Goal: Transaction & Acquisition: Purchase product/service

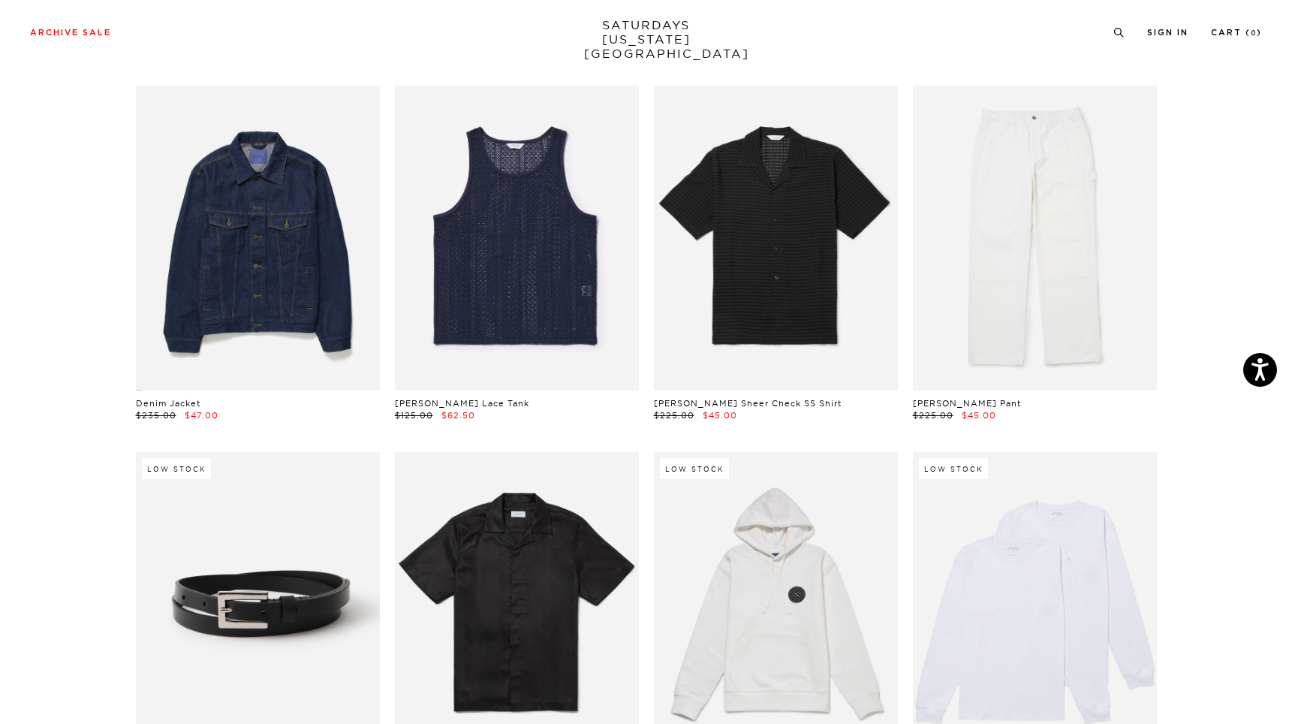
scroll to position [834, 2]
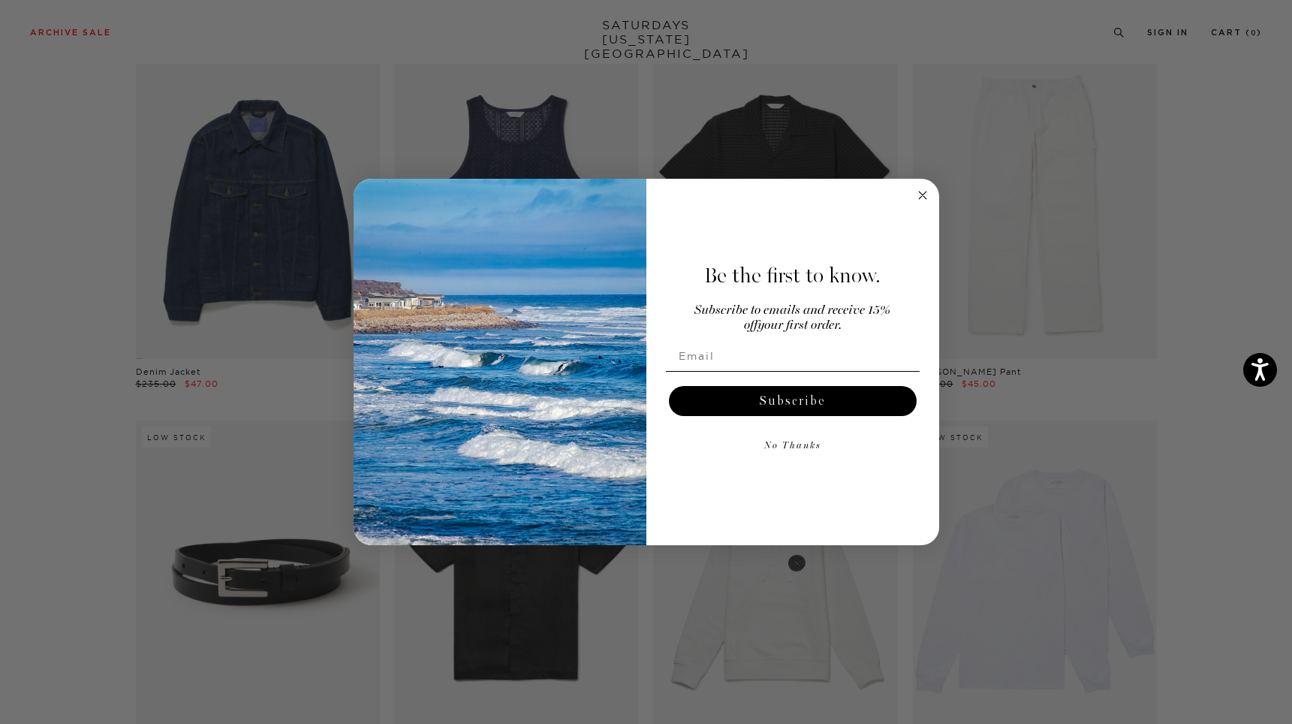
click at [920, 191] on circle "Close dialog" at bounding box center [922, 195] width 17 height 17
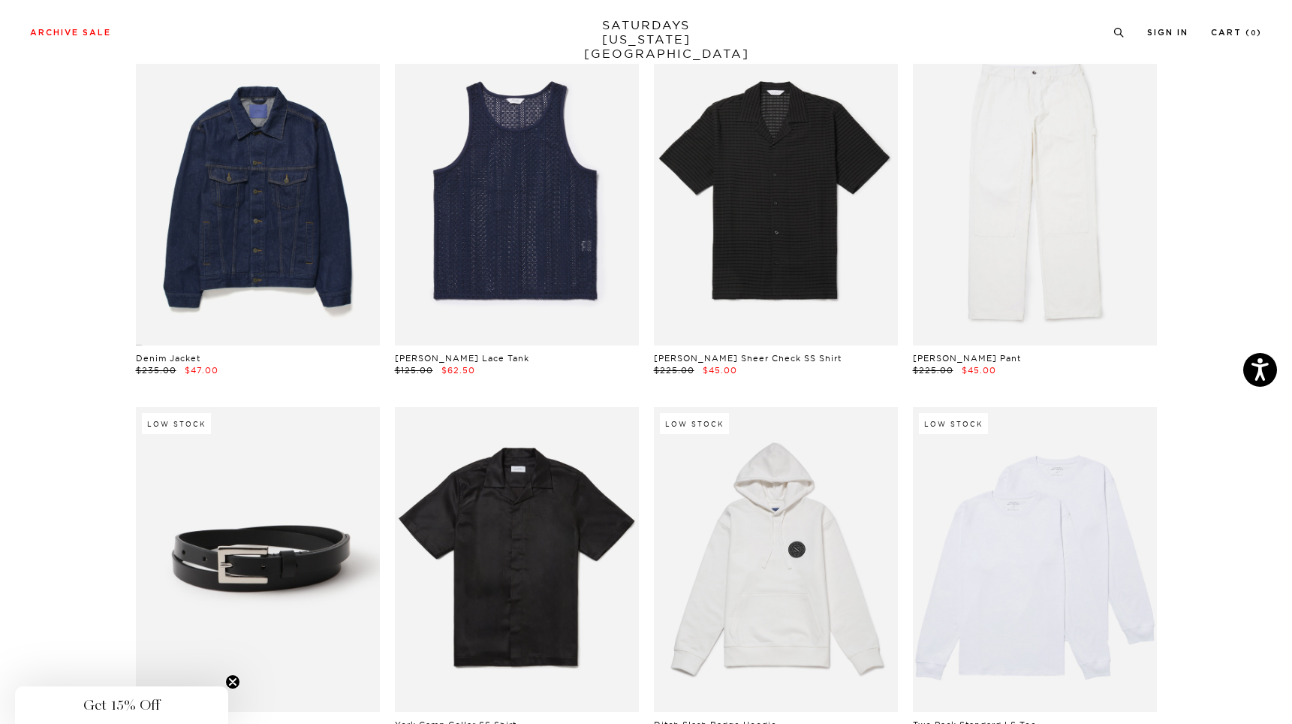
scroll to position [789, 2]
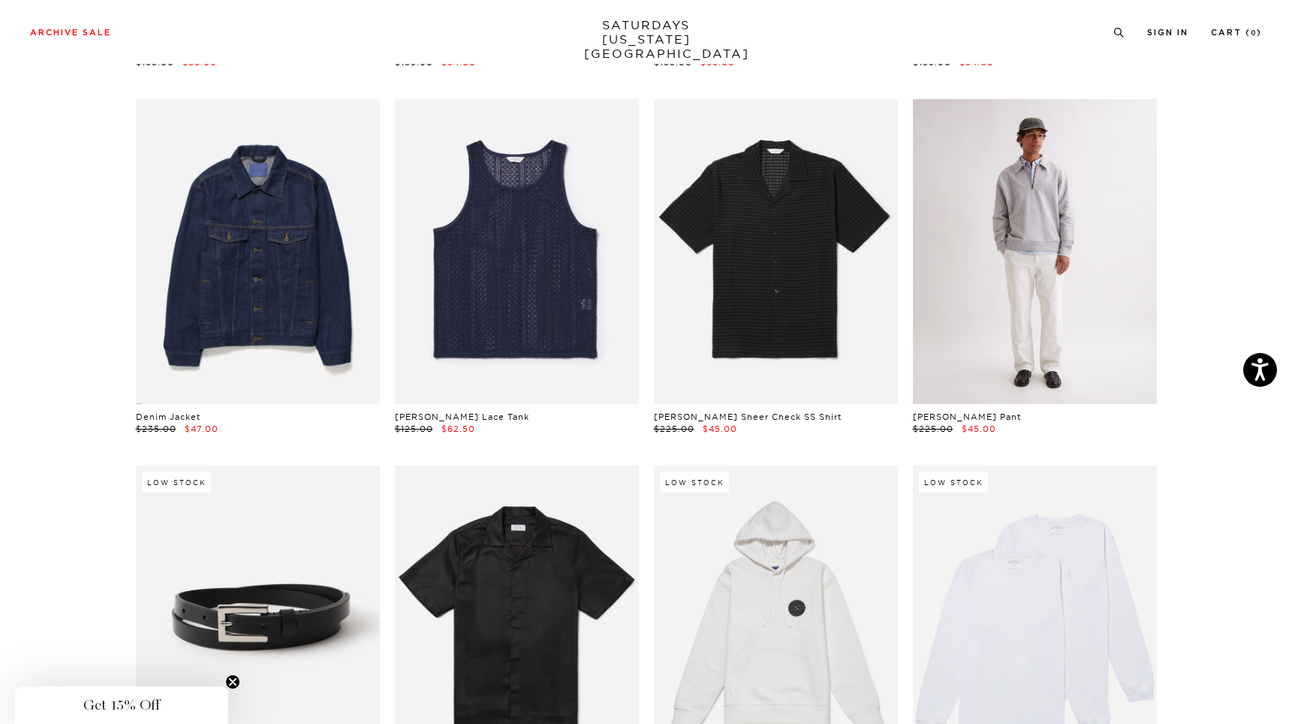
click at [1085, 286] on link at bounding box center [1035, 251] width 244 height 305
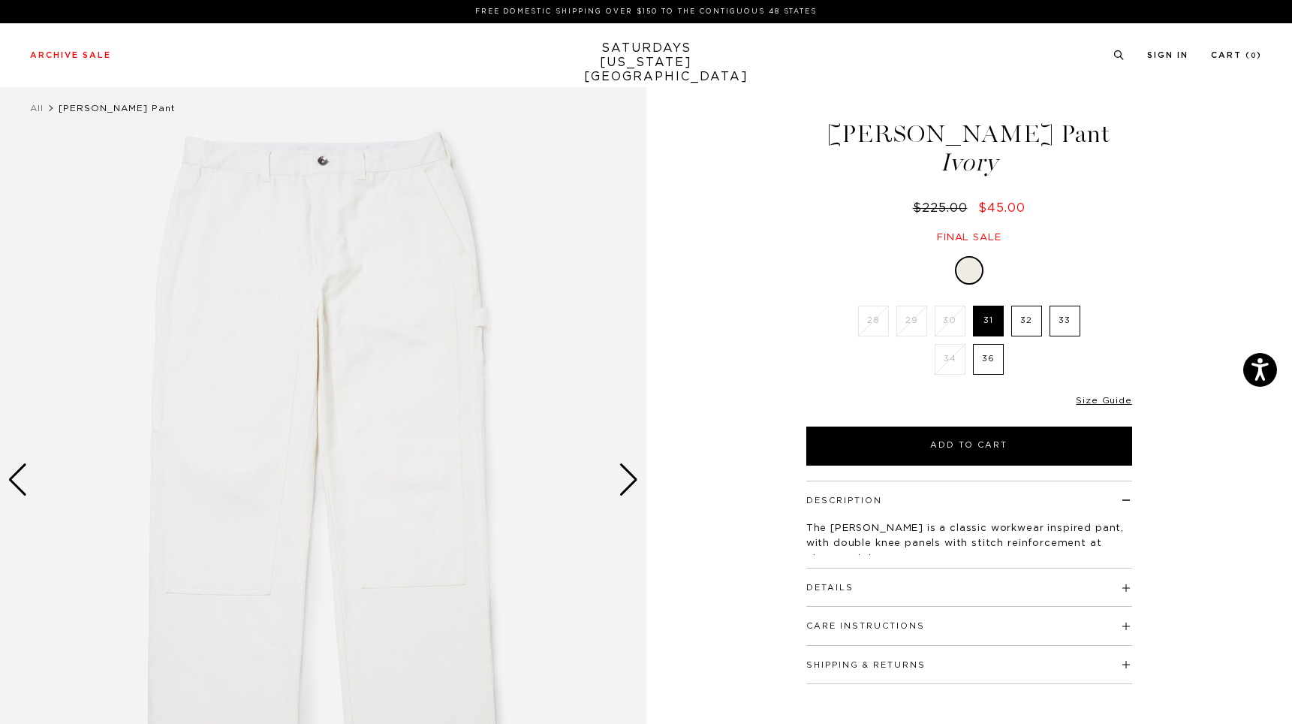
click at [1072, 321] on label "33" at bounding box center [1065, 321] width 31 height 31
click at [0, 0] on input "33" at bounding box center [0, 0] width 0 height 0
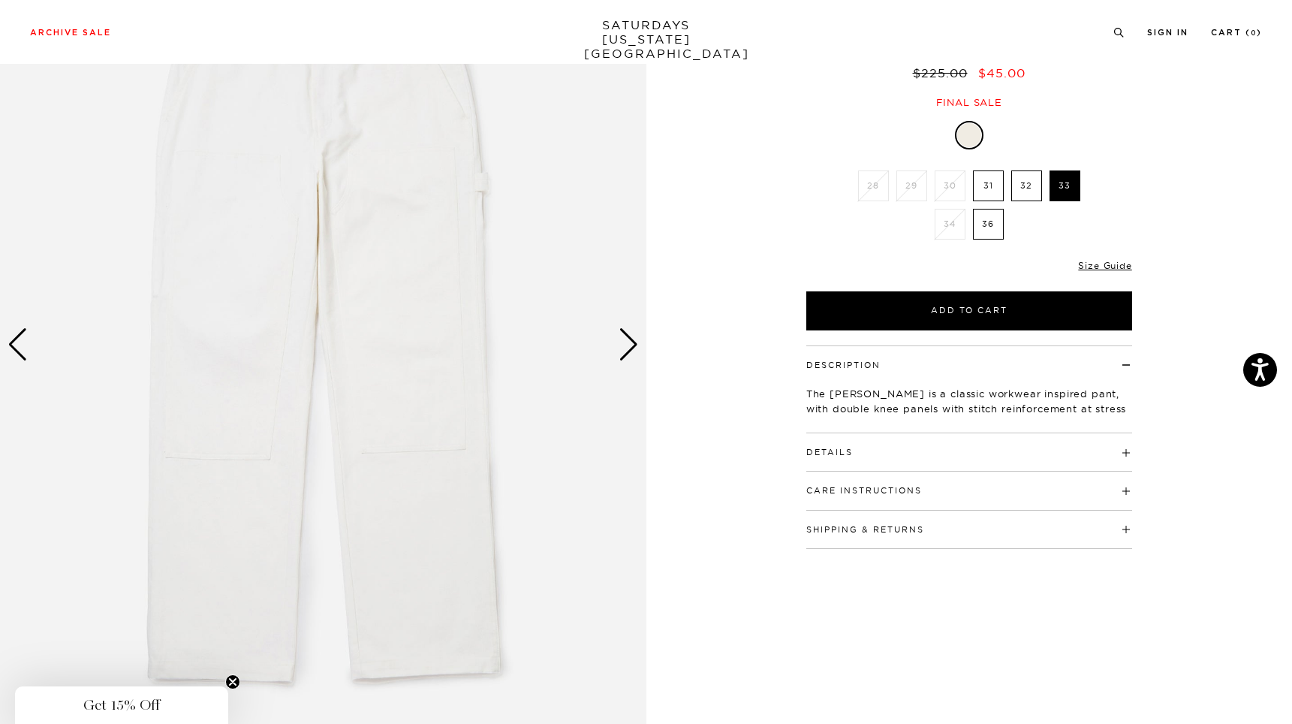
scroll to position [137, 0]
click at [623, 338] on div "Next slide" at bounding box center [629, 342] width 20 height 33
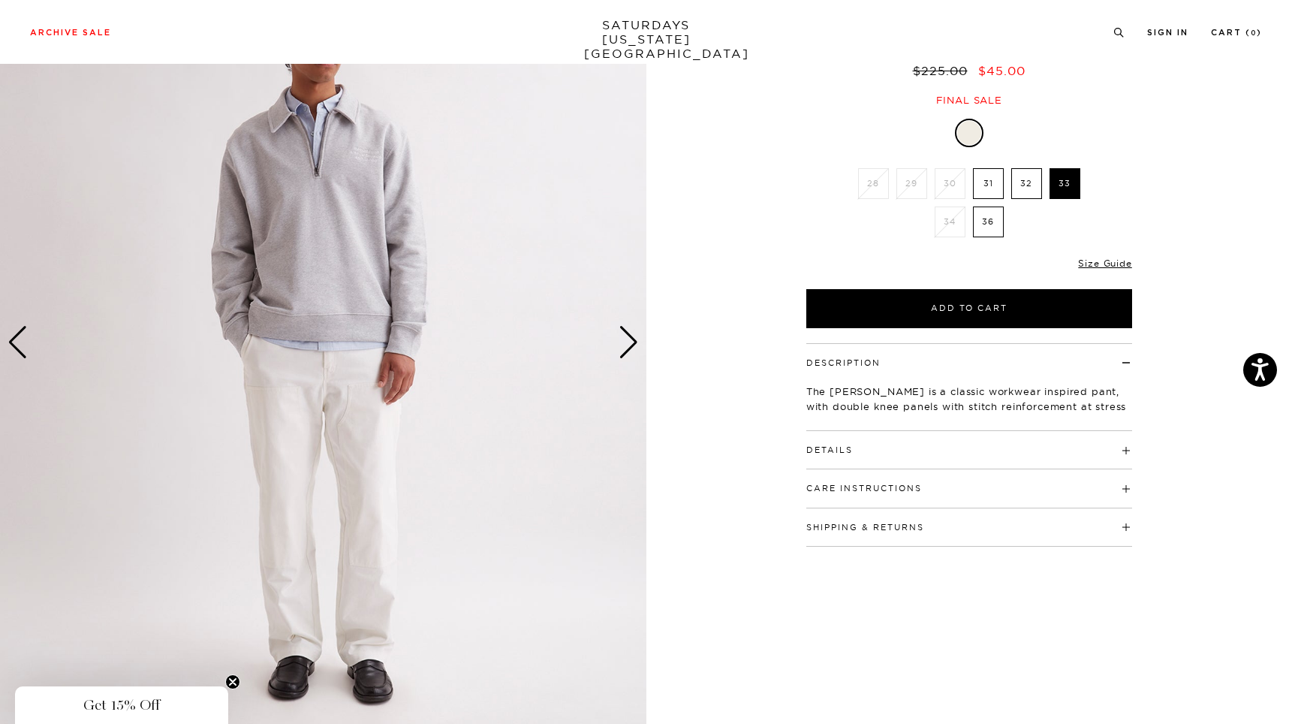
click at [623, 338] on div "Next slide" at bounding box center [629, 342] width 20 height 33
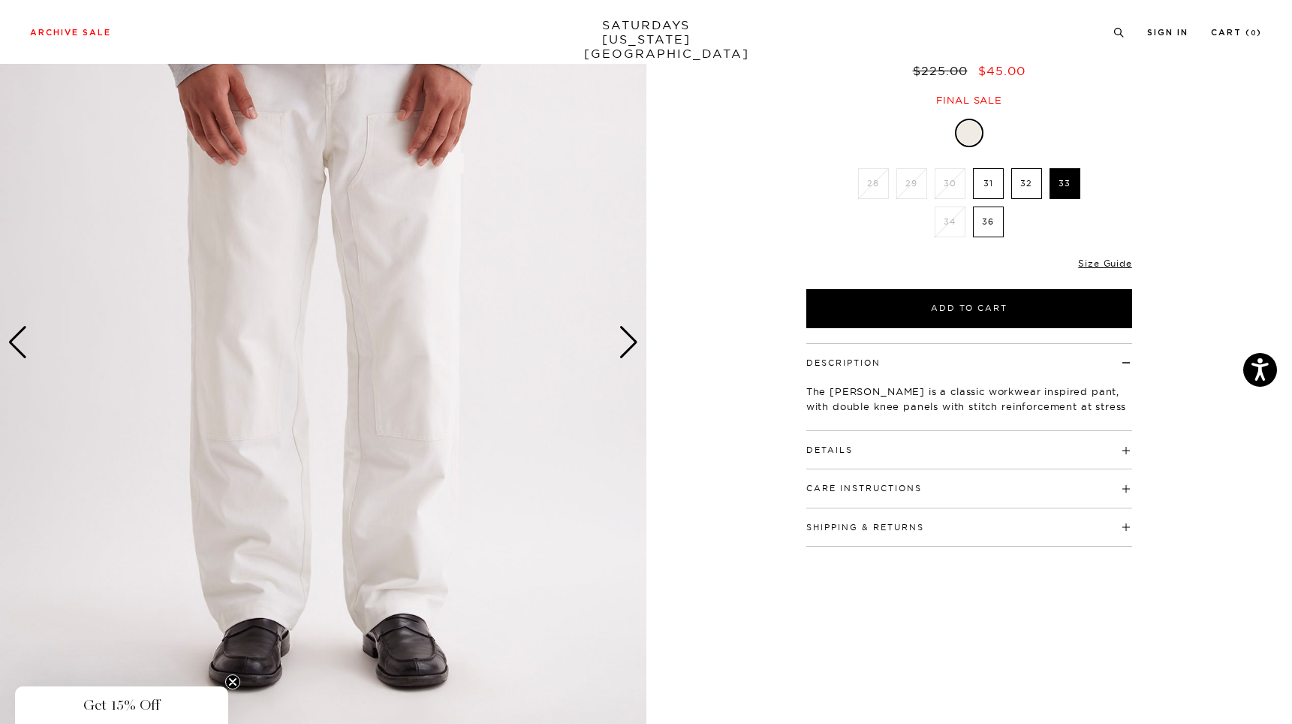
click at [623, 338] on div "Next slide" at bounding box center [629, 342] width 20 height 33
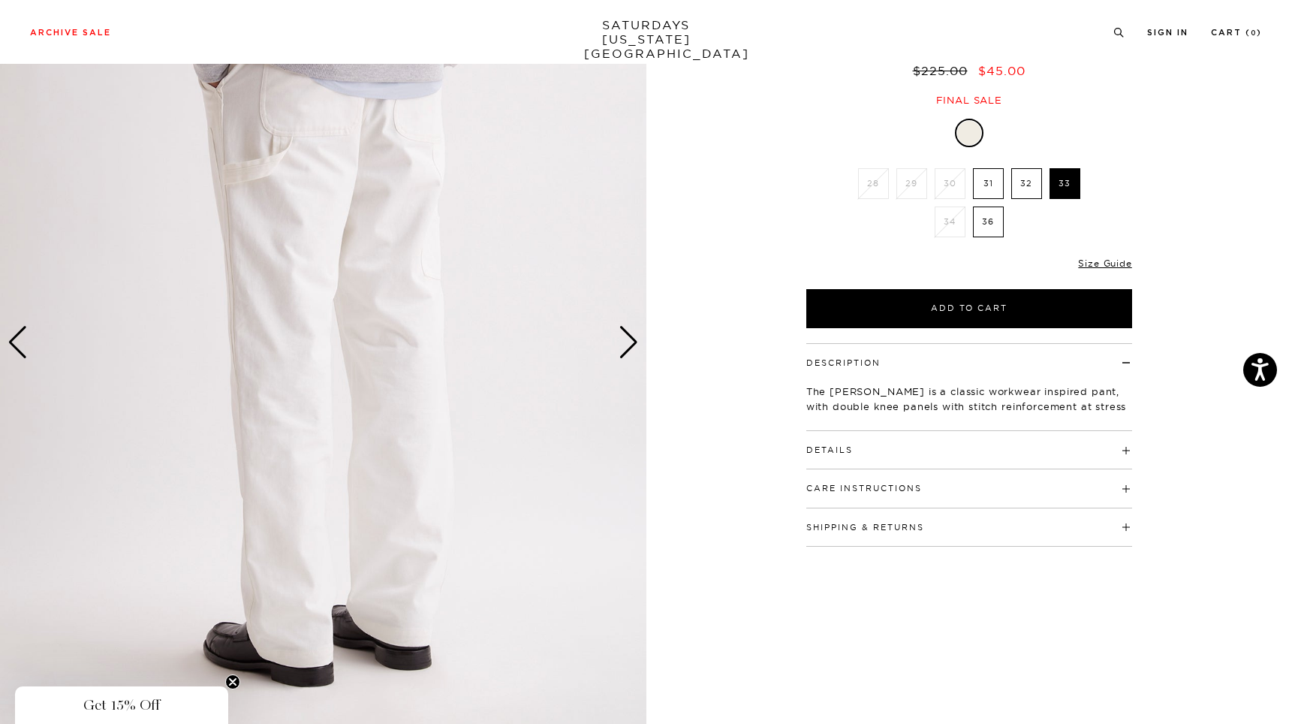
click at [691, 348] on div "4 / 6" at bounding box center [646, 342] width 1292 height 808
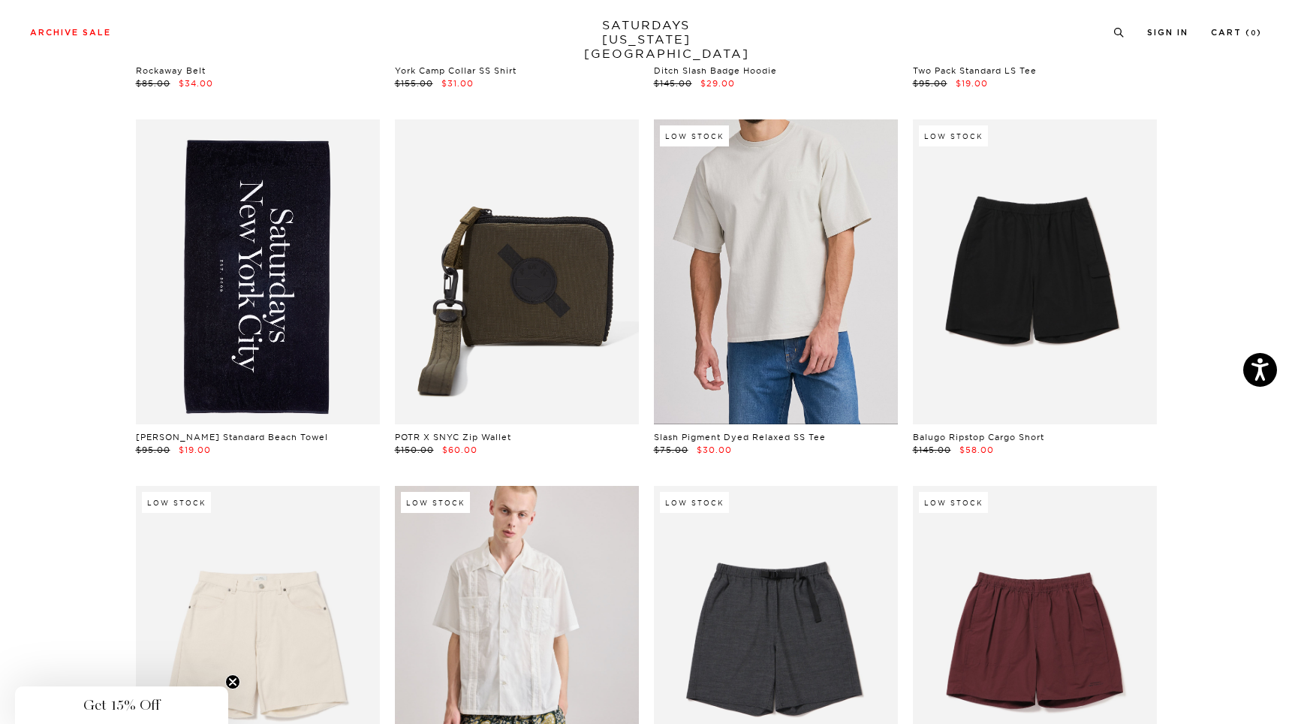
scroll to position [1500, 2]
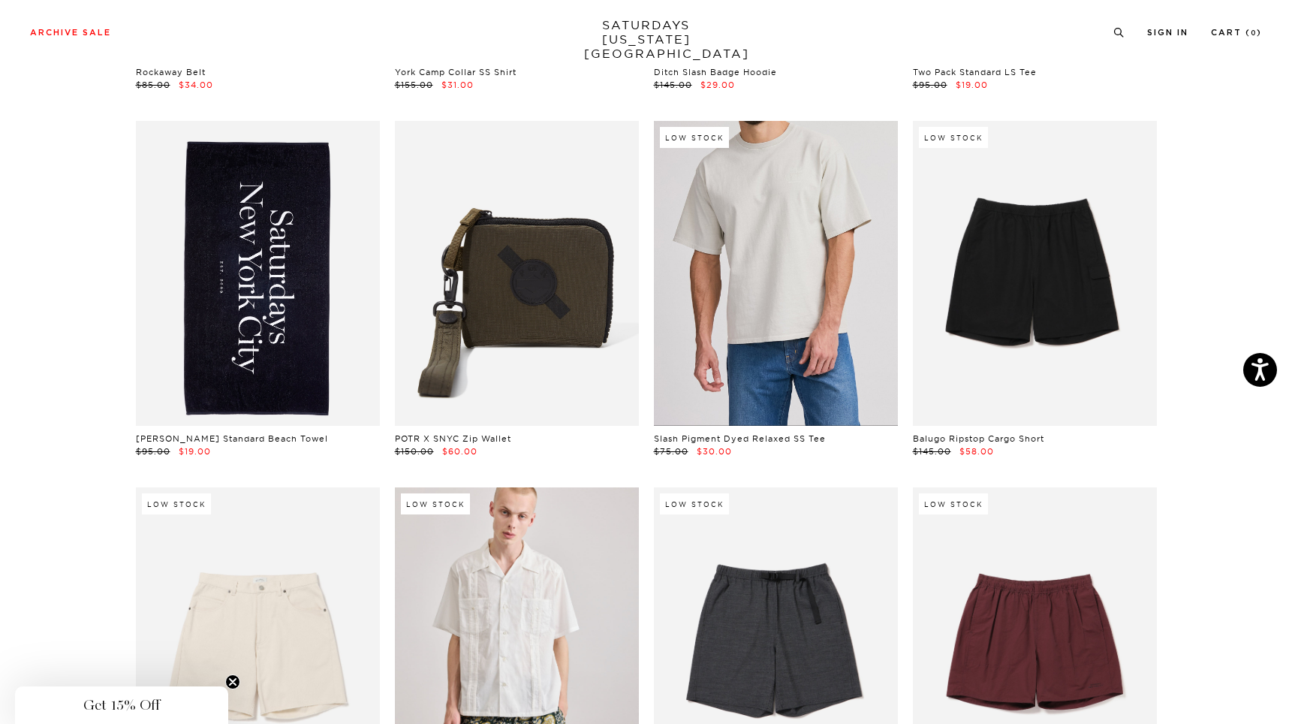
click at [758, 223] on link at bounding box center [776, 273] width 244 height 305
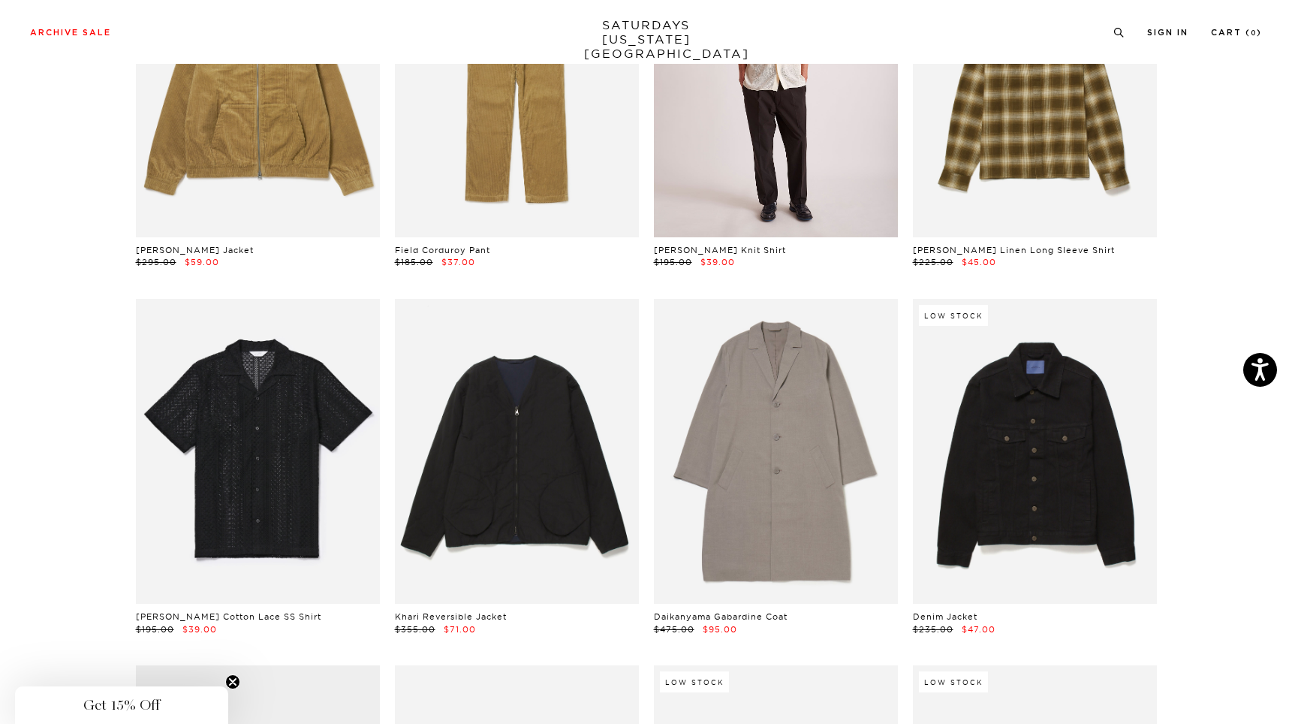
scroll to position [4602, 2]
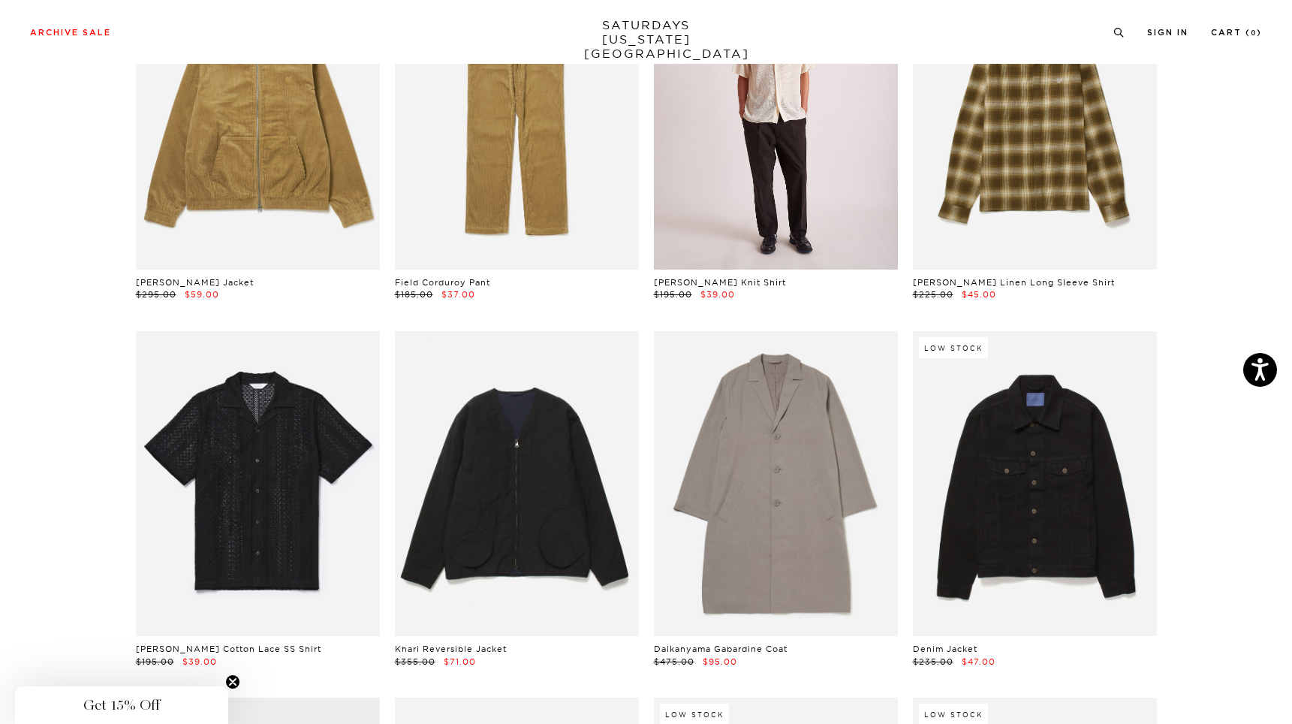
click at [794, 165] on link at bounding box center [776, 117] width 244 height 305
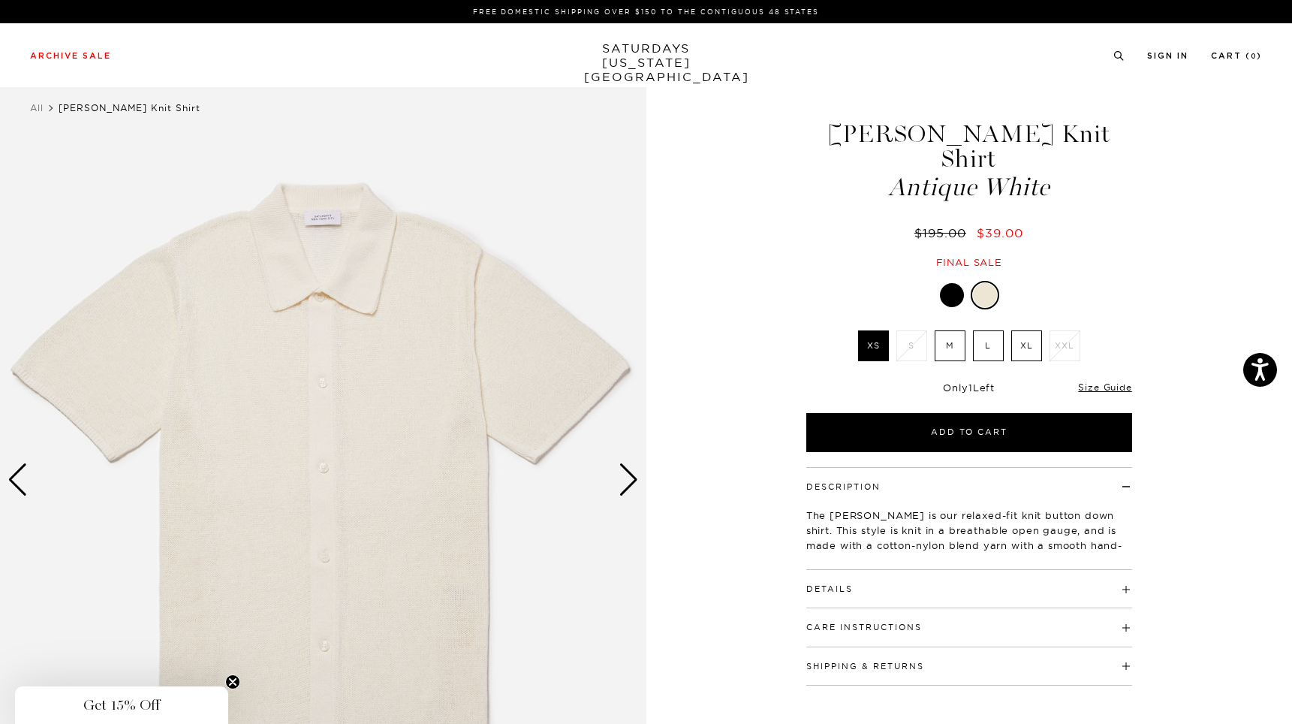
click at [631, 483] on div "Next slide" at bounding box center [629, 479] width 20 height 33
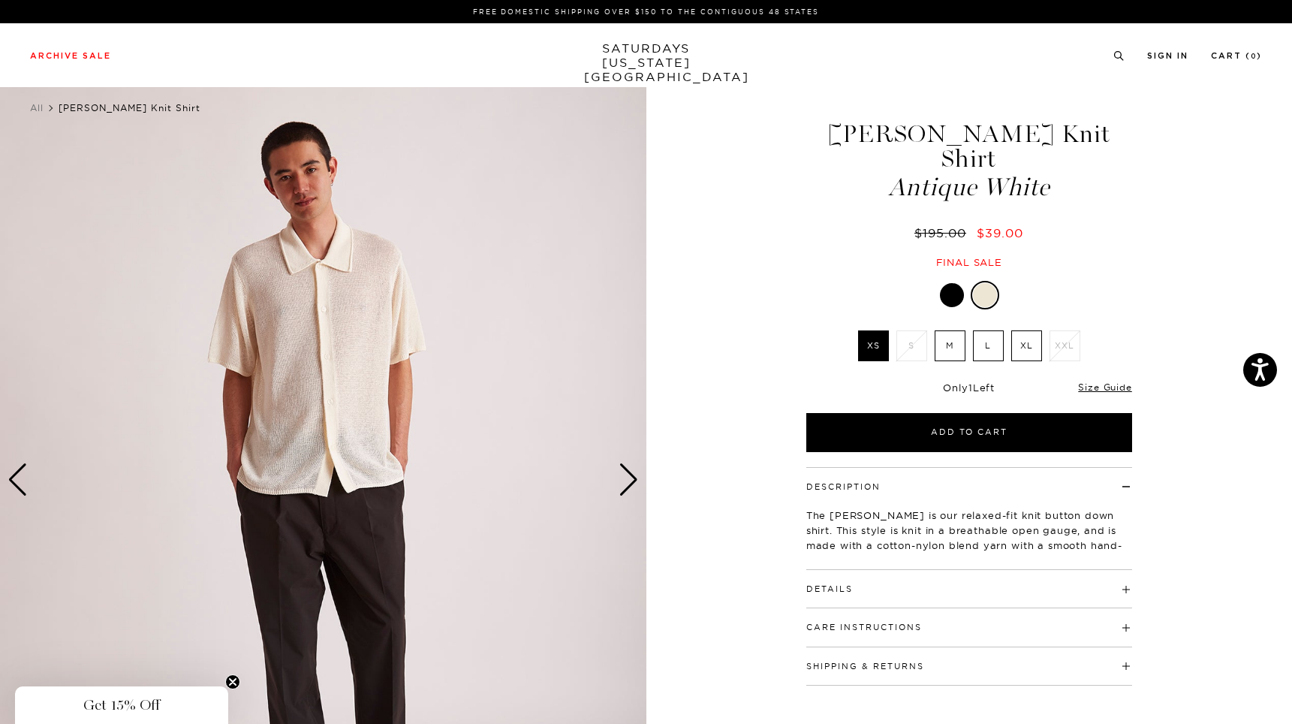
click at [631, 483] on div "Next slide" at bounding box center [629, 479] width 20 height 33
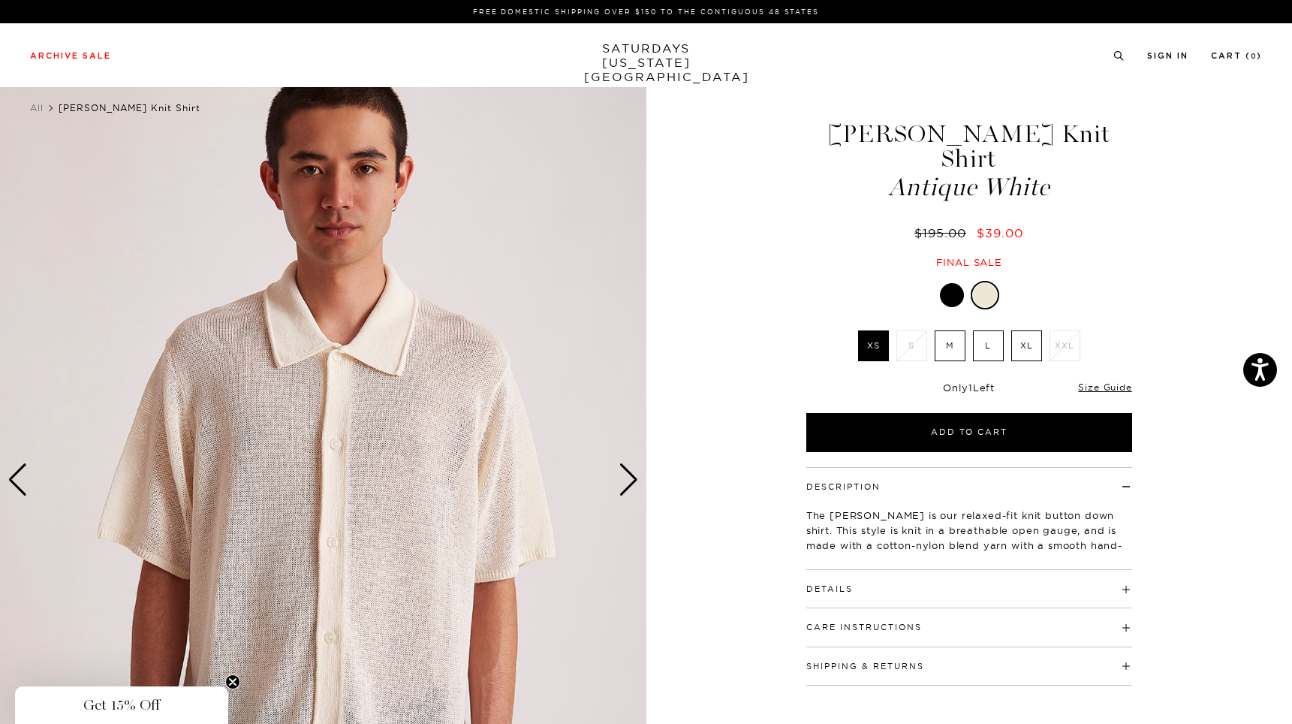
click at [631, 478] on div "Next slide" at bounding box center [629, 479] width 20 height 33
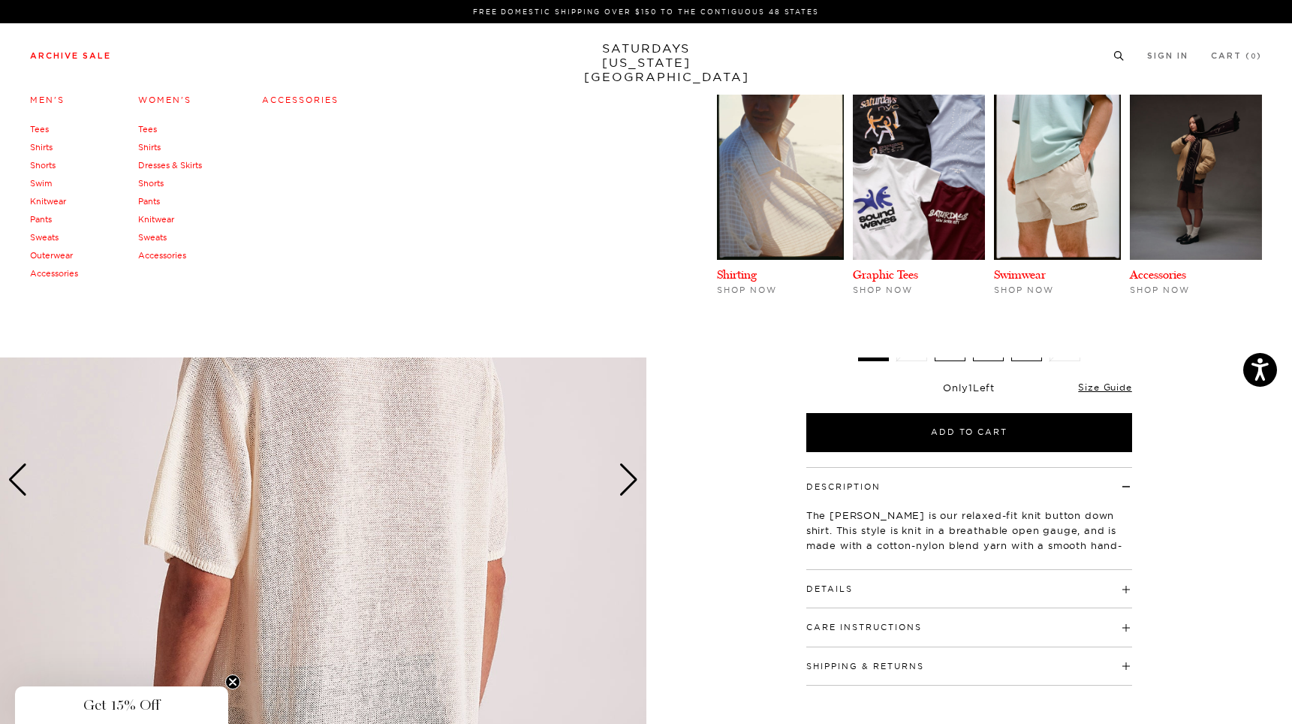
click at [87, 52] on link "Archive Sale" at bounding box center [70, 56] width 81 height 8
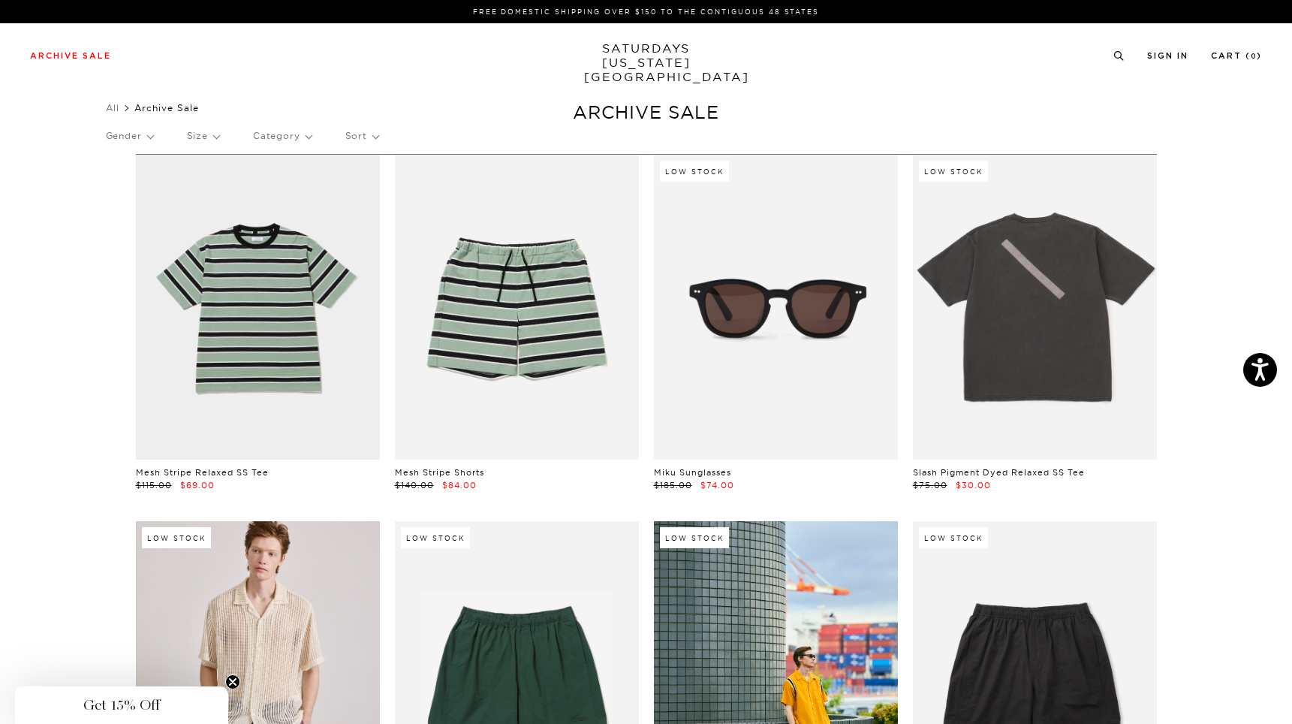
click at [626, 54] on link "SATURDAYS NEW YORK CITY" at bounding box center [646, 62] width 124 height 43
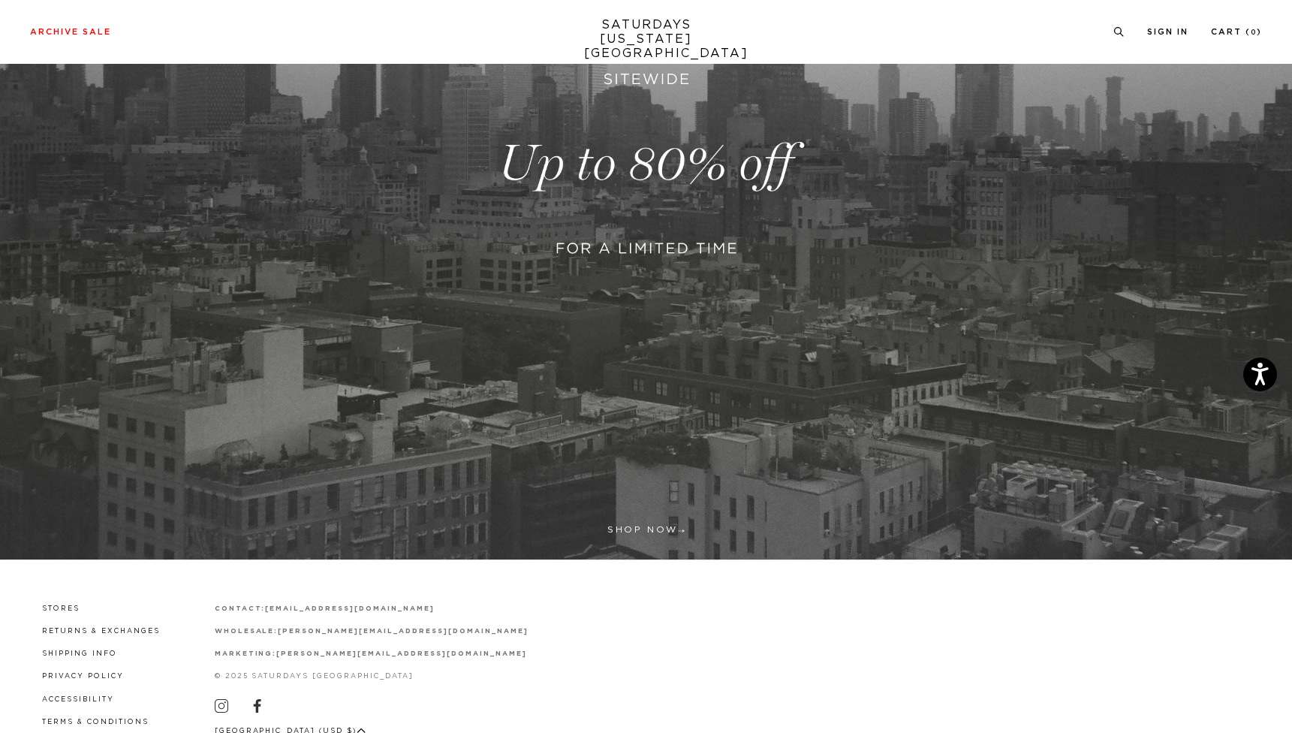
scroll to position [322, 0]
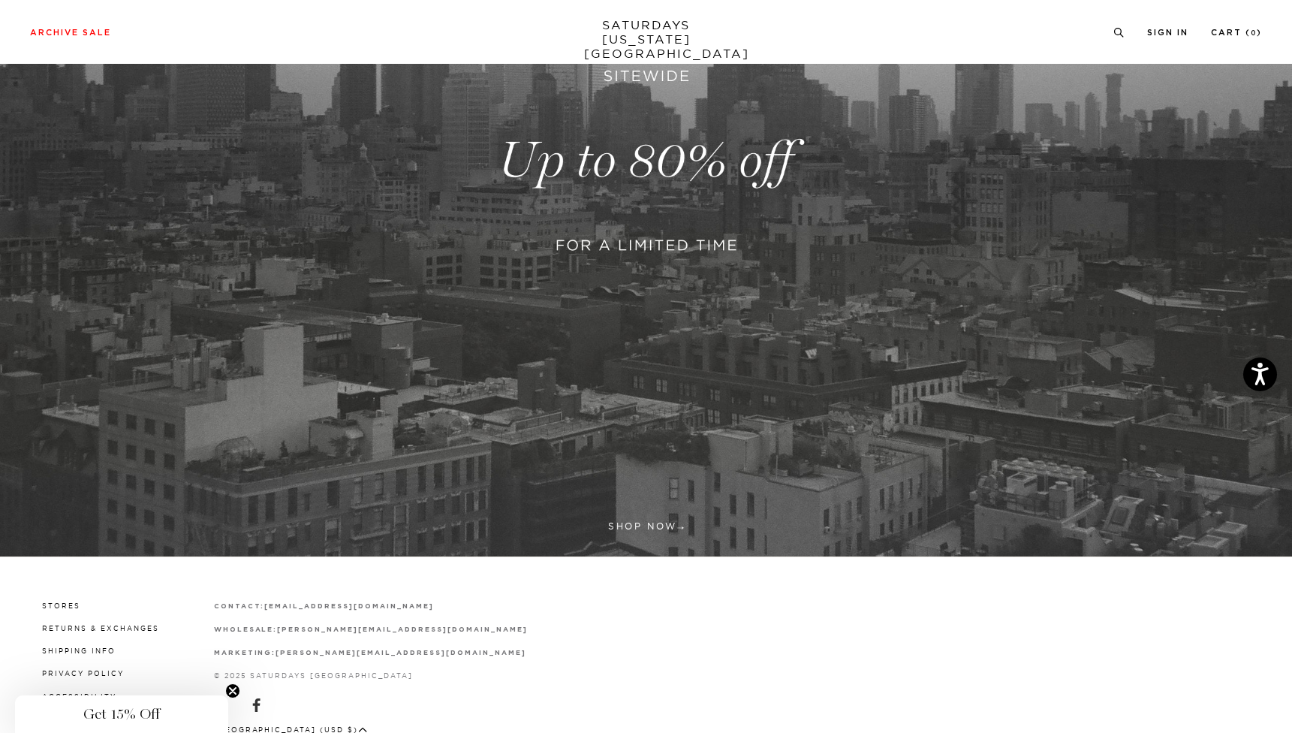
click at [666, 186] on link at bounding box center [646, 160] width 1292 height 791
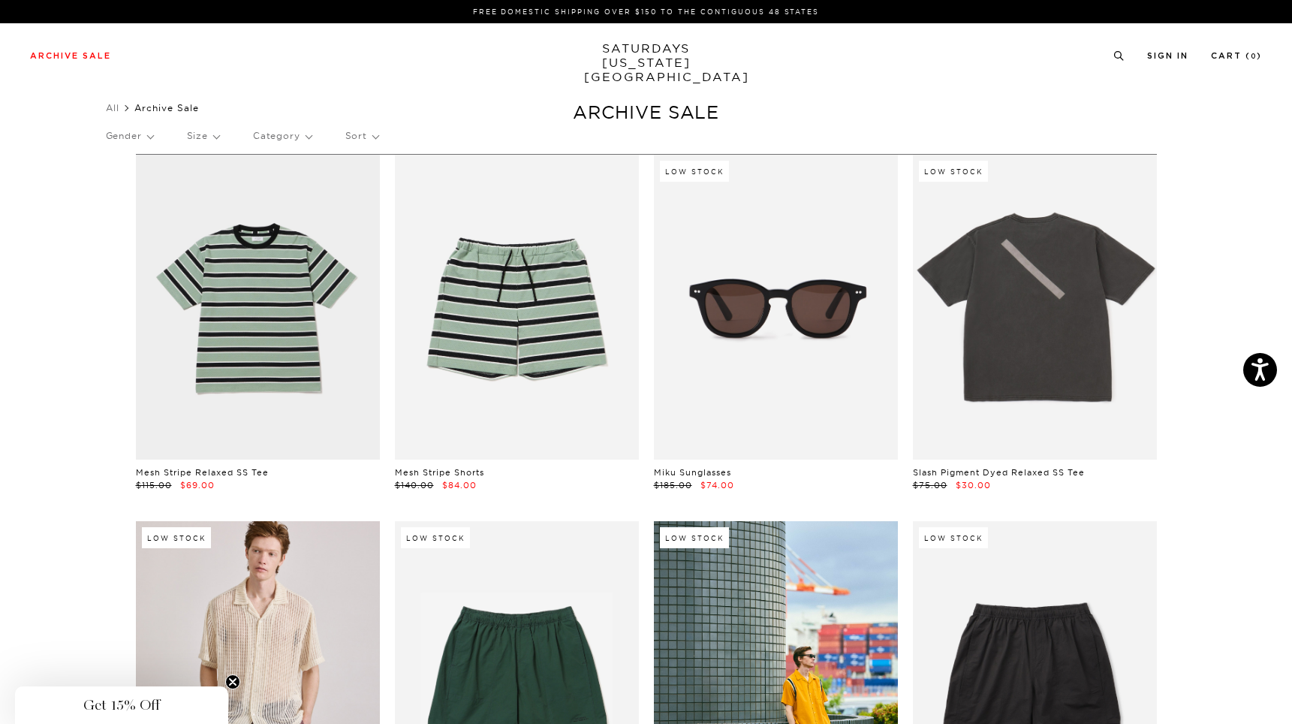
click at [206, 137] on p "Size" at bounding box center [203, 136] width 32 height 35
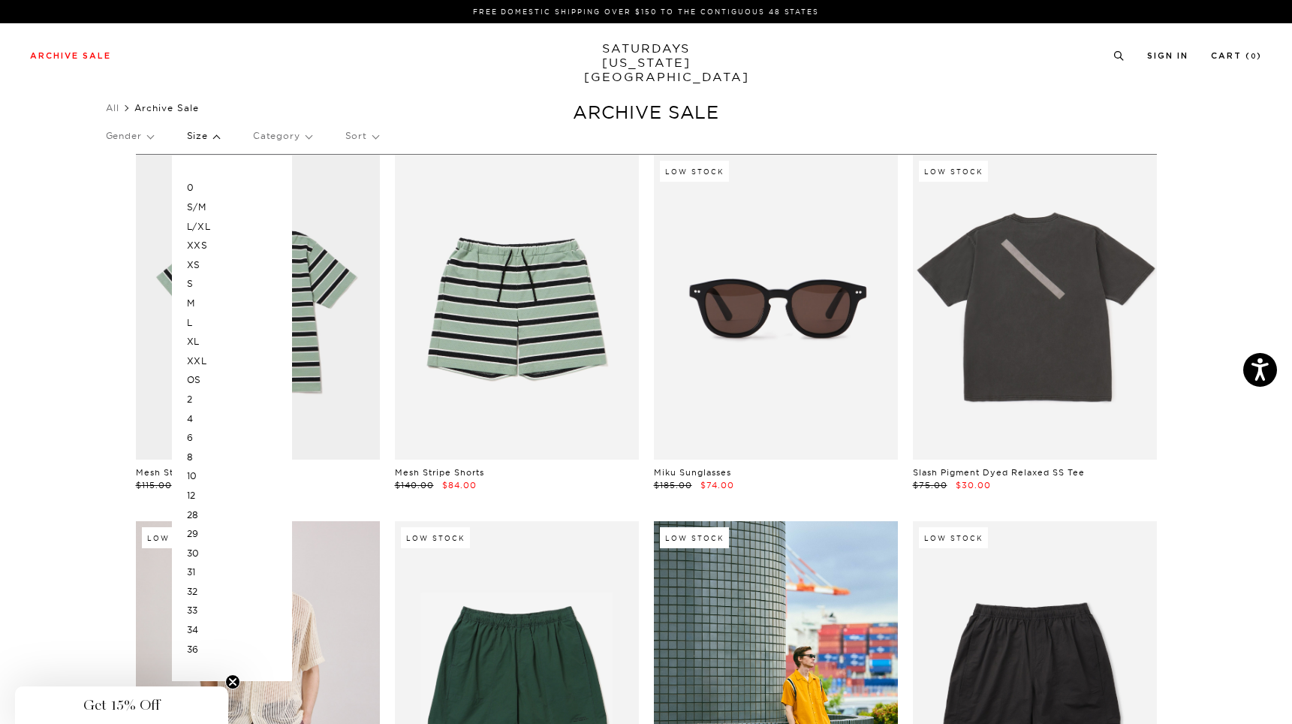
click at [211, 303] on p "M" at bounding box center [232, 304] width 90 height 20
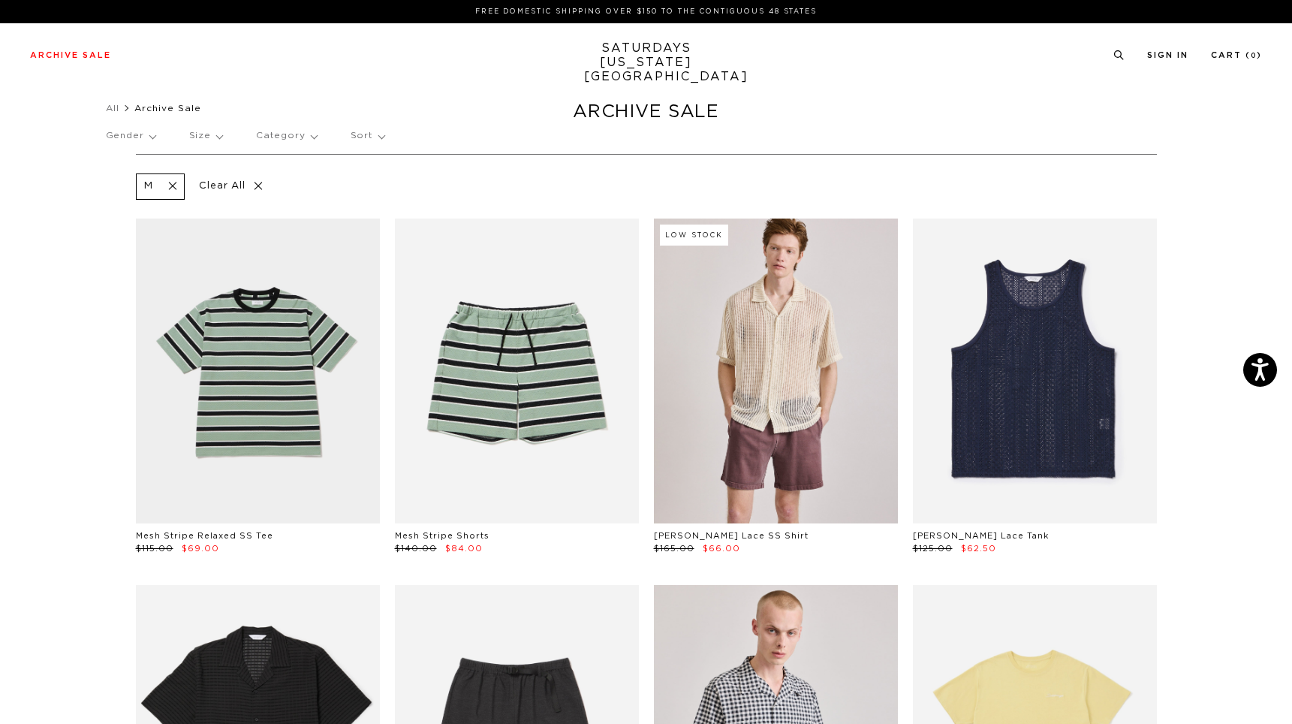
click at [197, 139] on p "Size" at bounding box center [205, 136] width 33 height 35
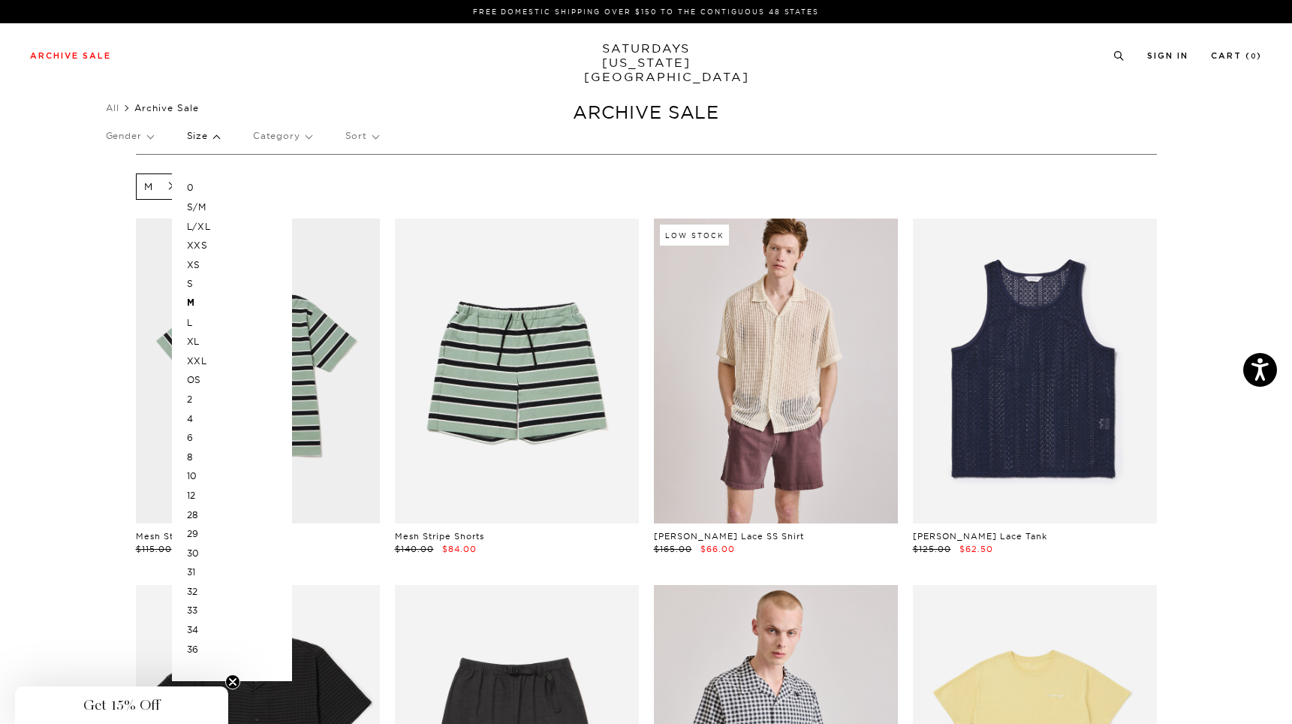
click at [198, 321] on p "L" at bounding box center [232, 323] width 90 height 20
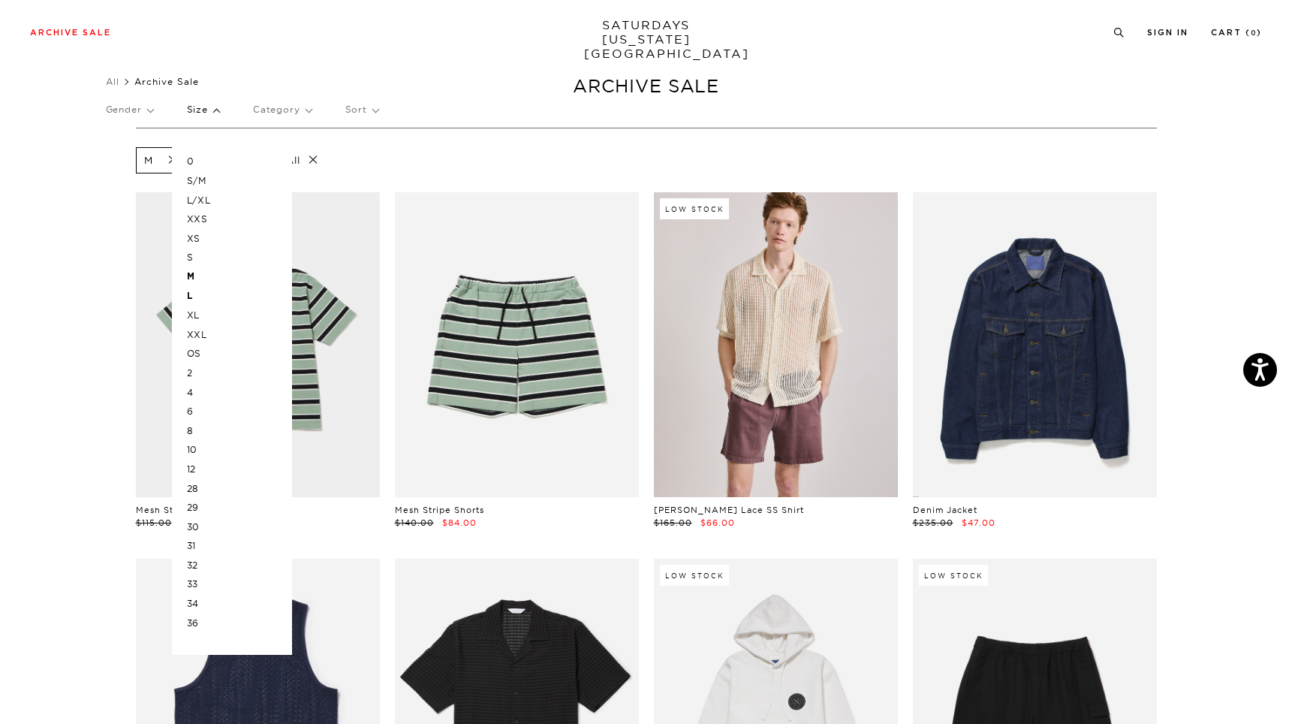
scroll to position [30, 0]
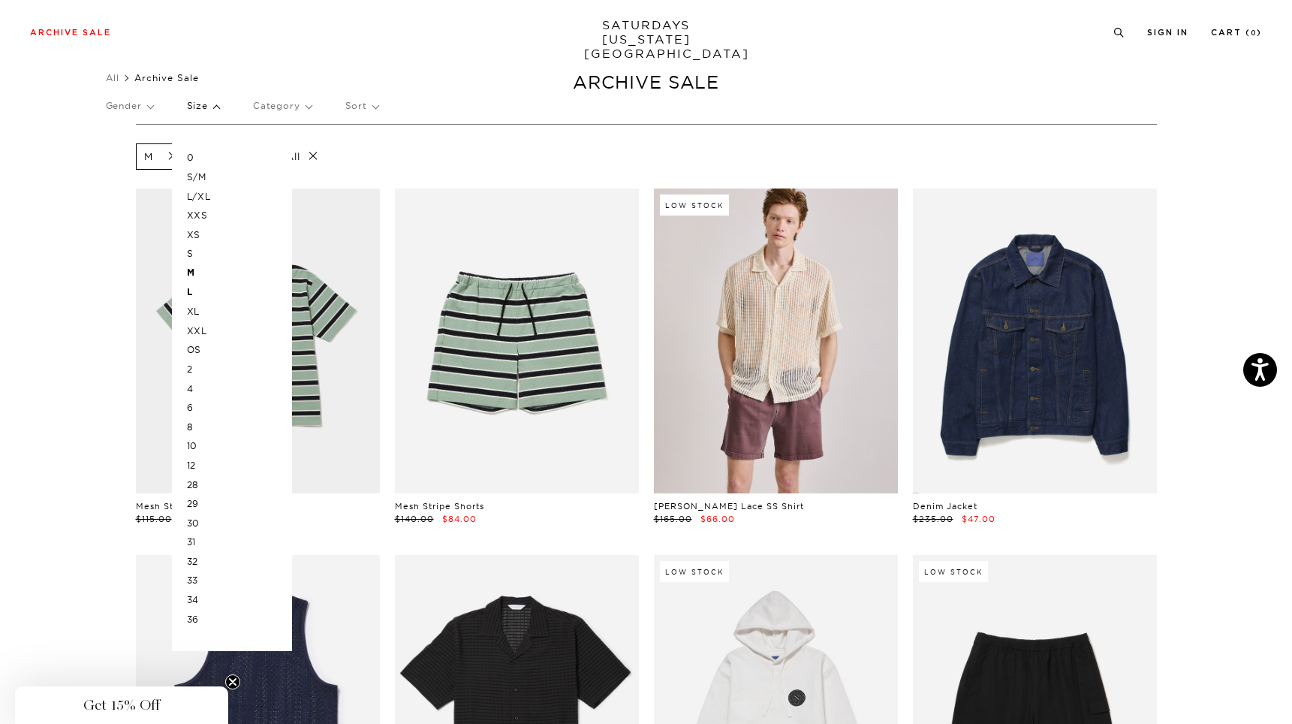
click at [200, 581] on p "33" at bounding box center [232, 581] width 90 height 20
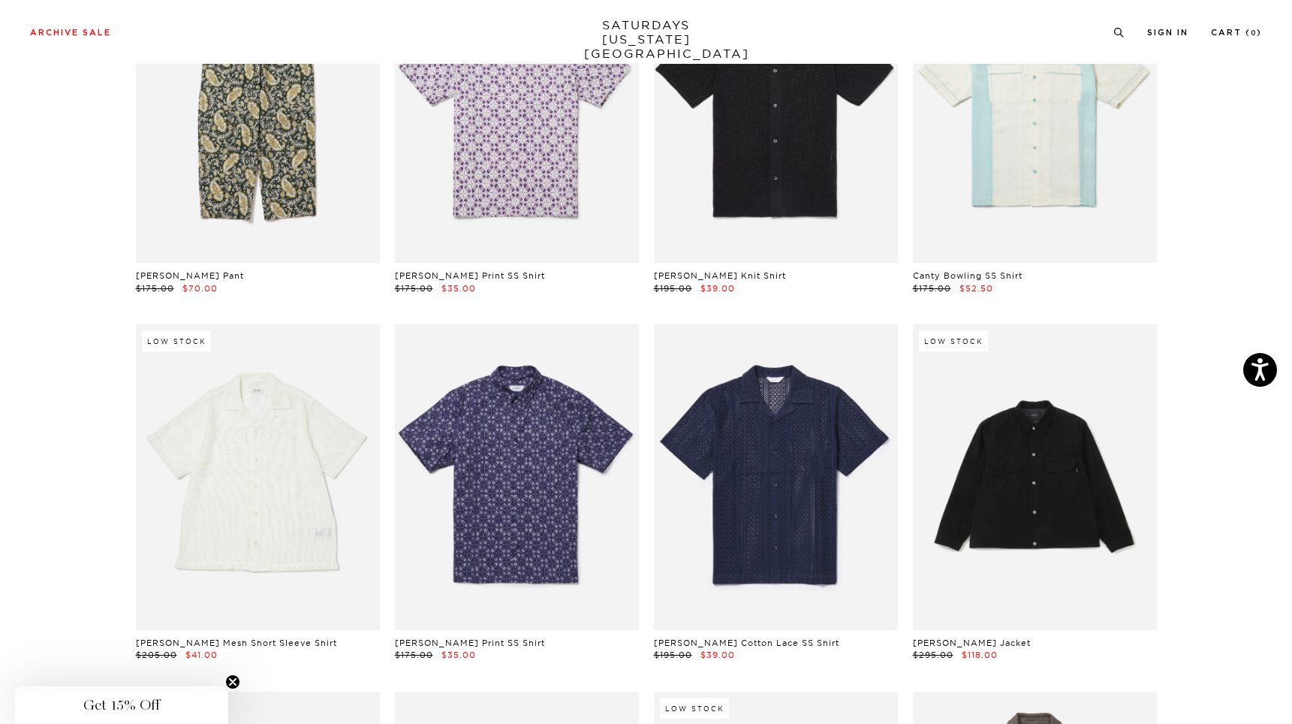
scroll to position [4175, 9]
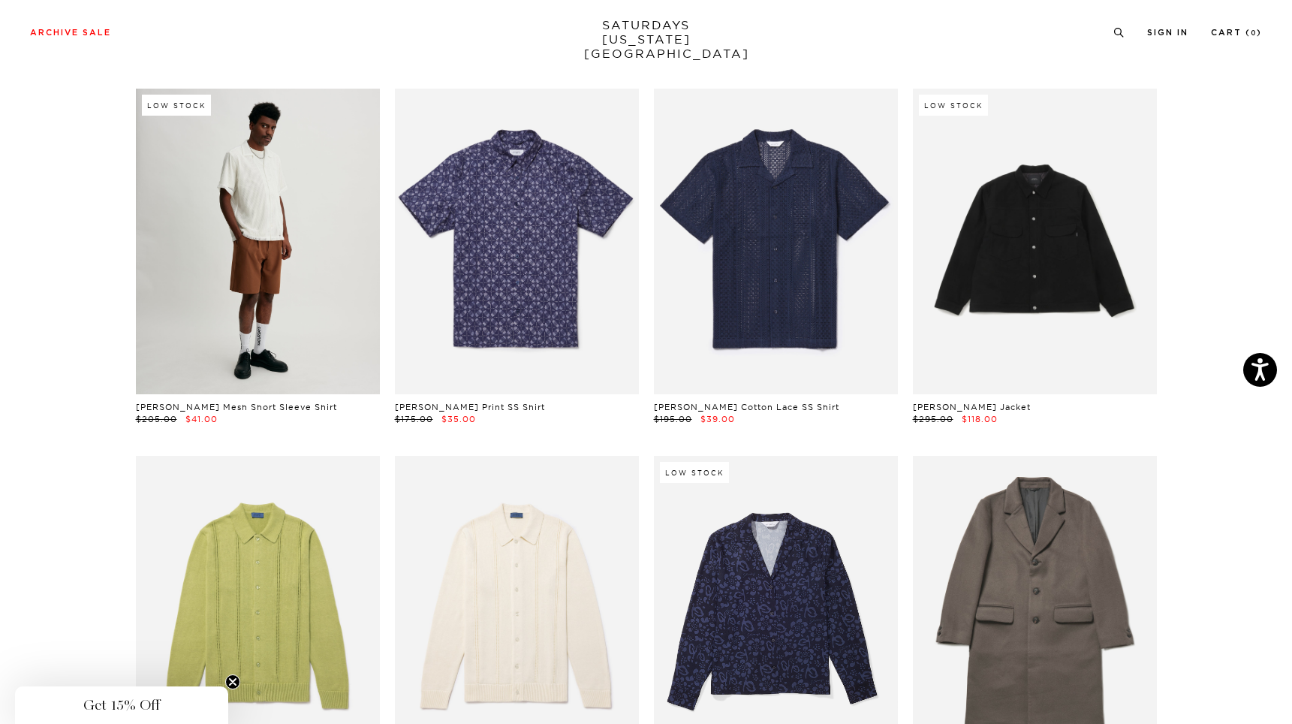
click at [333, 322] on link at bounding box center [258, 241] width 244 height 305
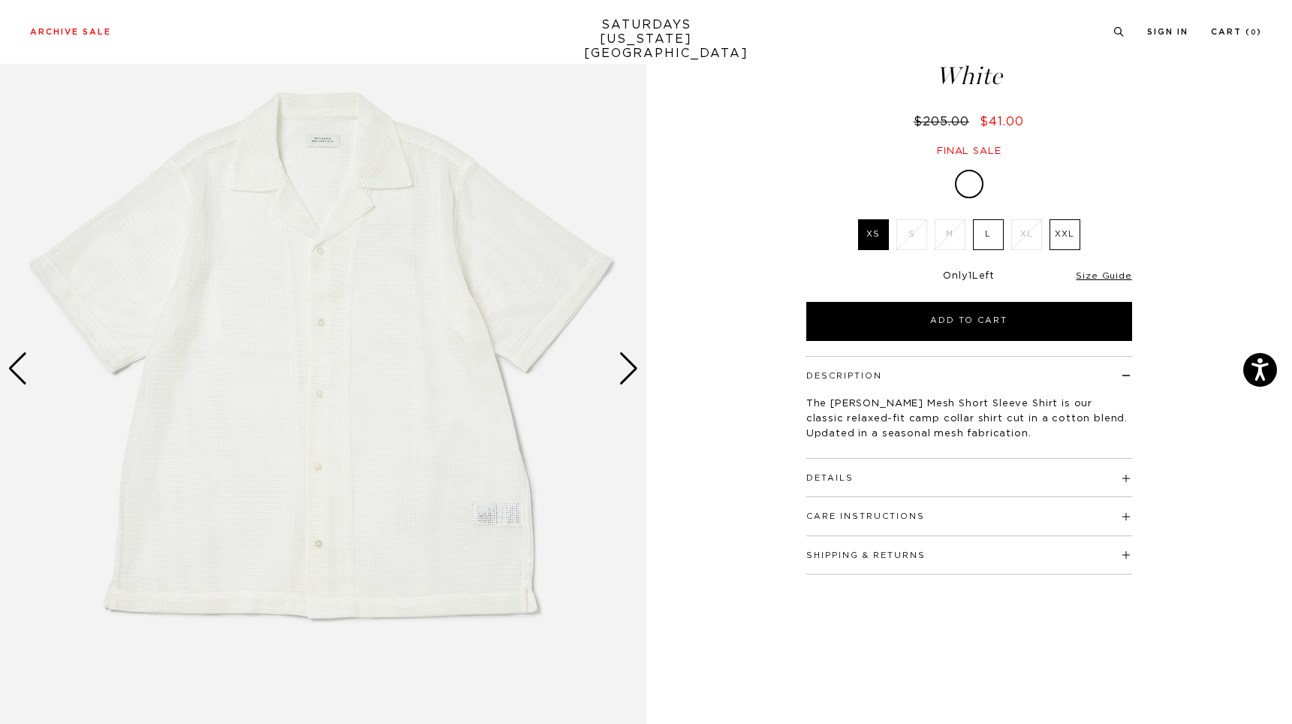
click at [628, 363] on div "Next slide" at bounding box center [629, 368] width 20 height 33
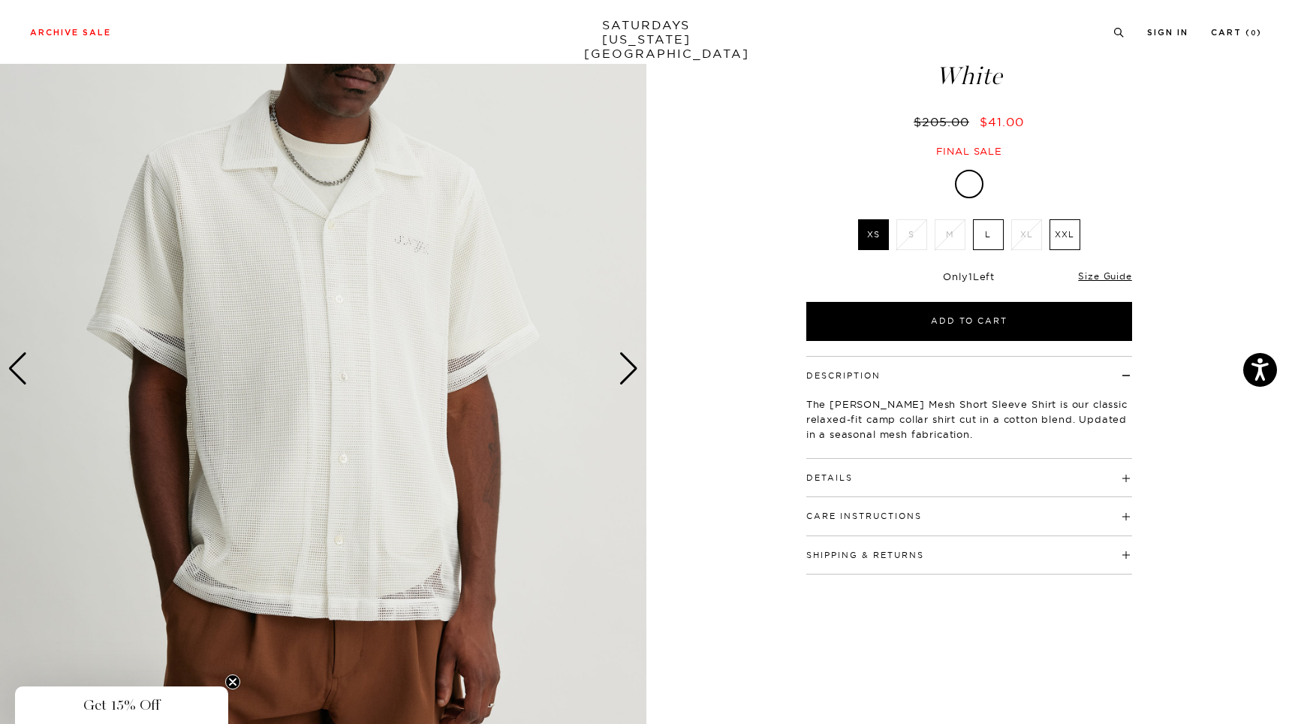
click at [704, 317] on div "2 / 4 5 / -2" at bounding box center [646, 369] width 1292 height 808
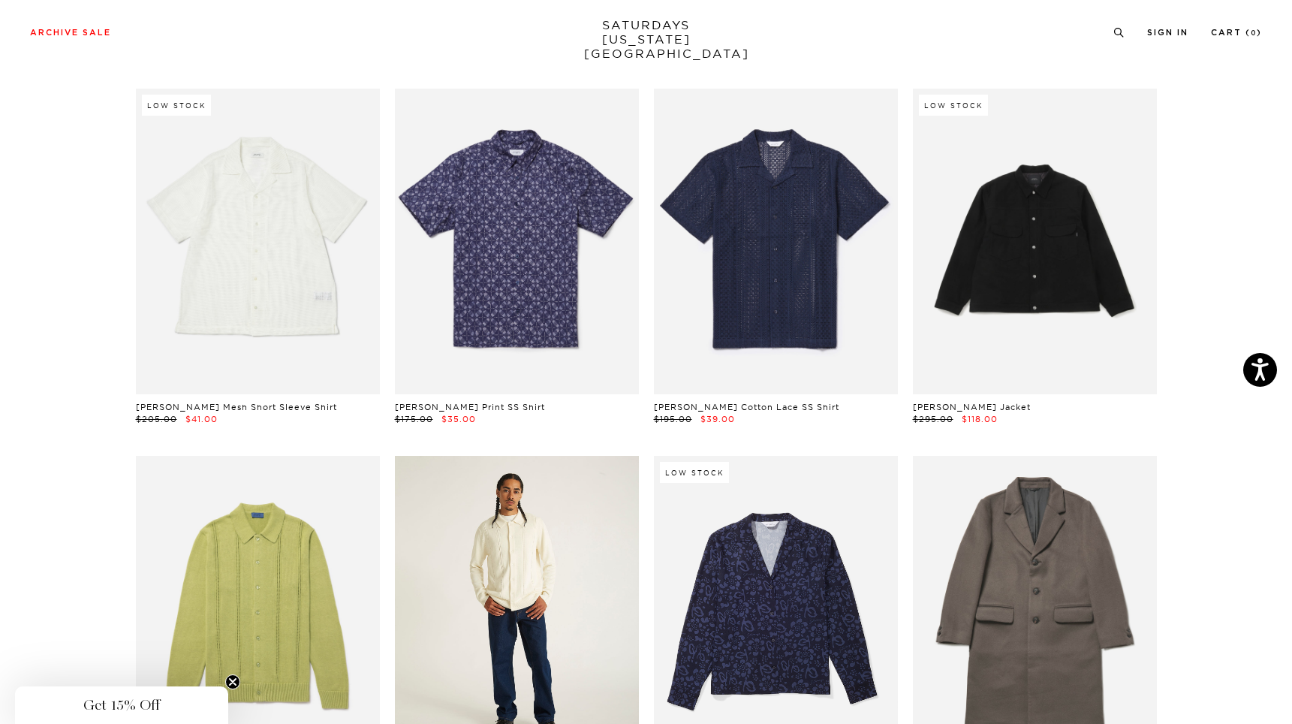
click at [442, 524] on link at bounding box center [517, 608] width 244 height 305
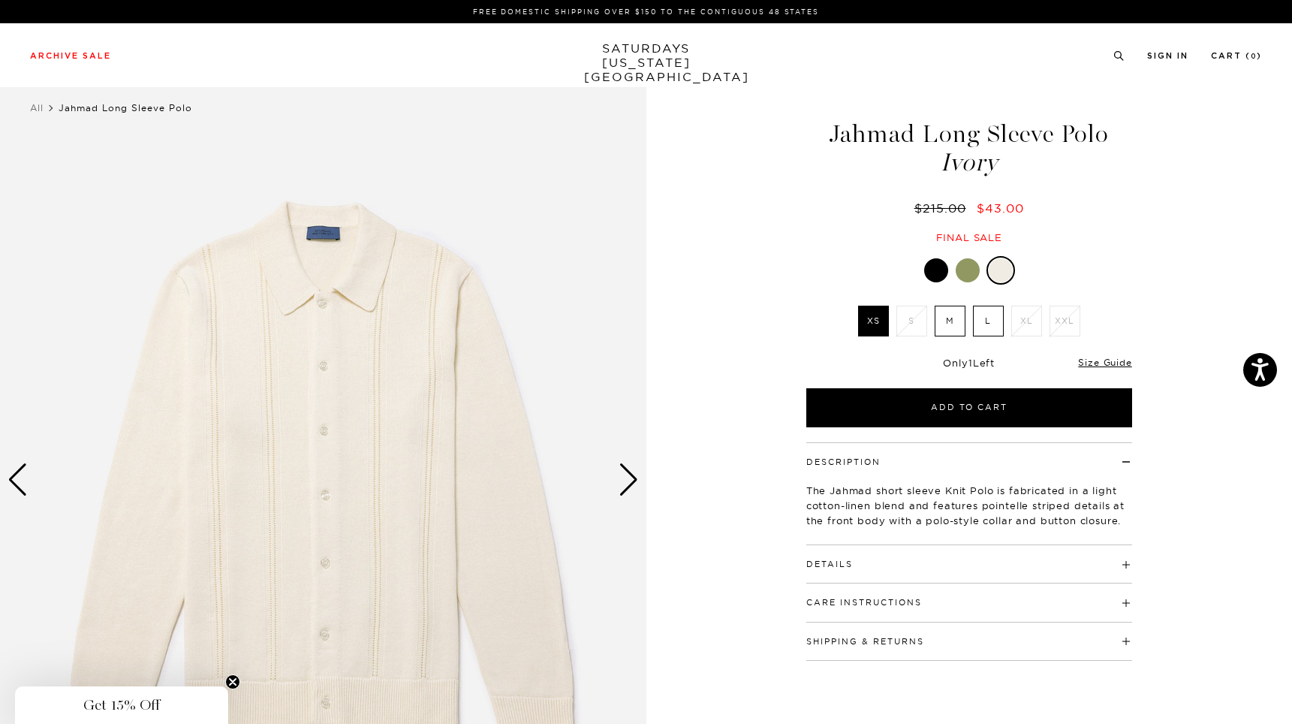
click at [975, 317] on label "L" at bounding box center [988, 321] width 31 height 31
click at [0, 0] on input "L" at bounding box center [0, 0] width 0 height 0
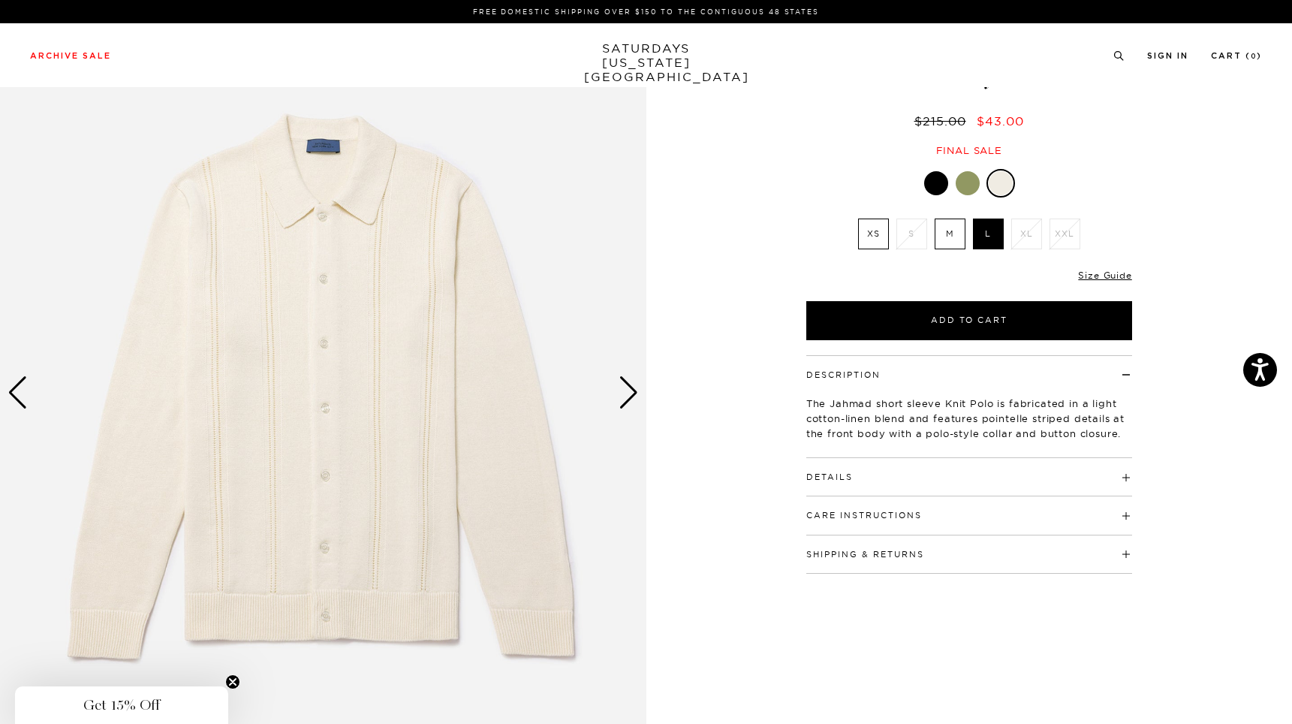
scroll to position [120, 0]
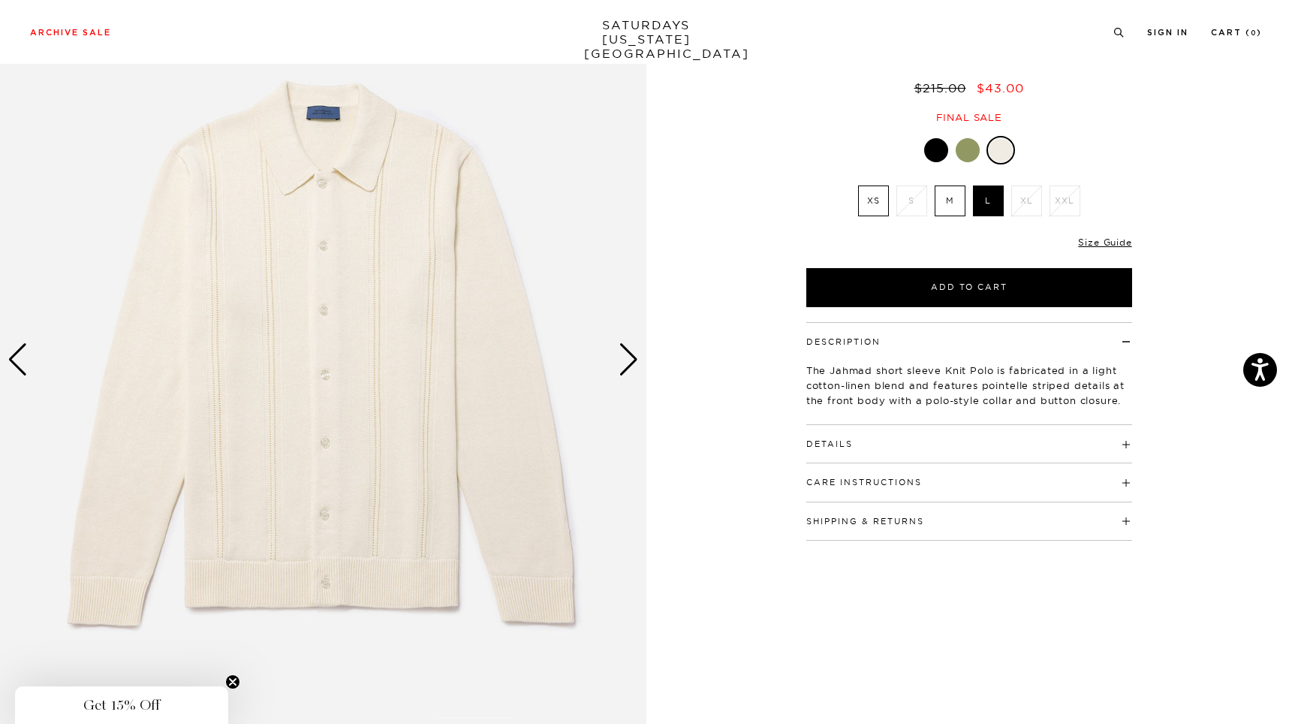
click at [634, 367] on div "Next slide" at bounding box center [629, 359] width 20 height 33
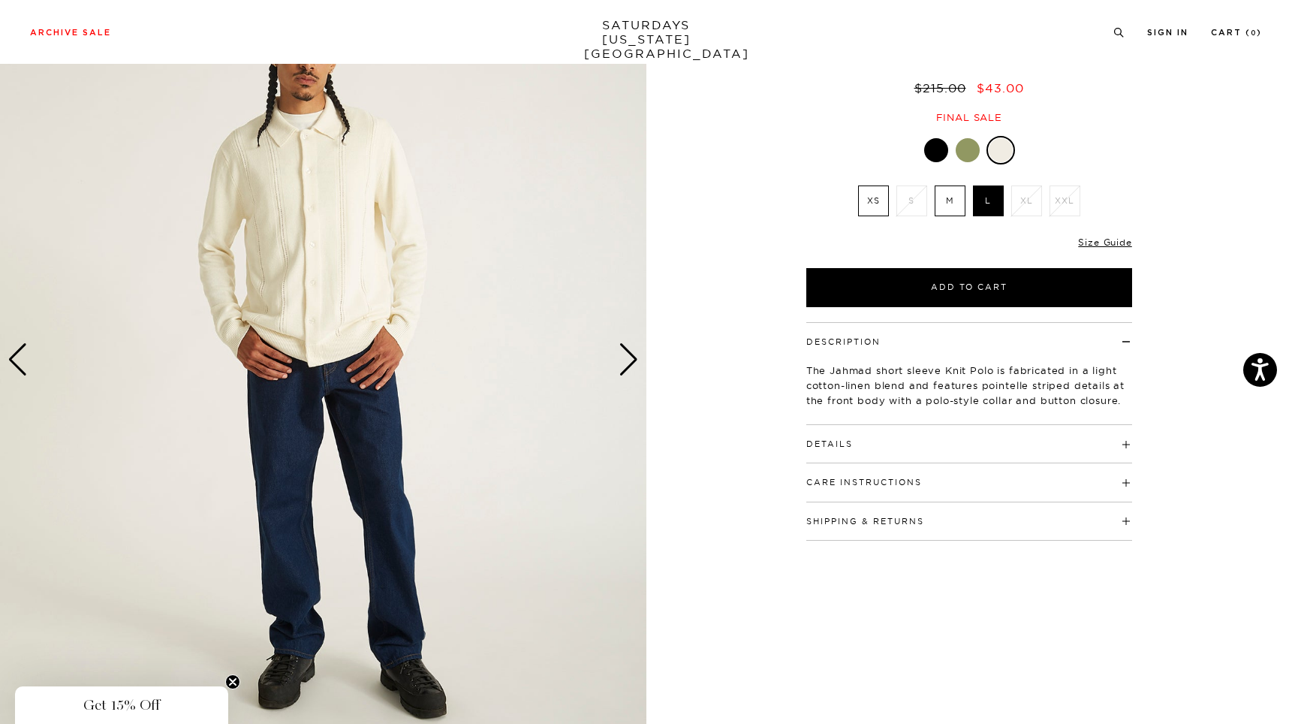
click at [634, 367] on div "Next slide" at bounding box center [629, 359] width 20 height 33
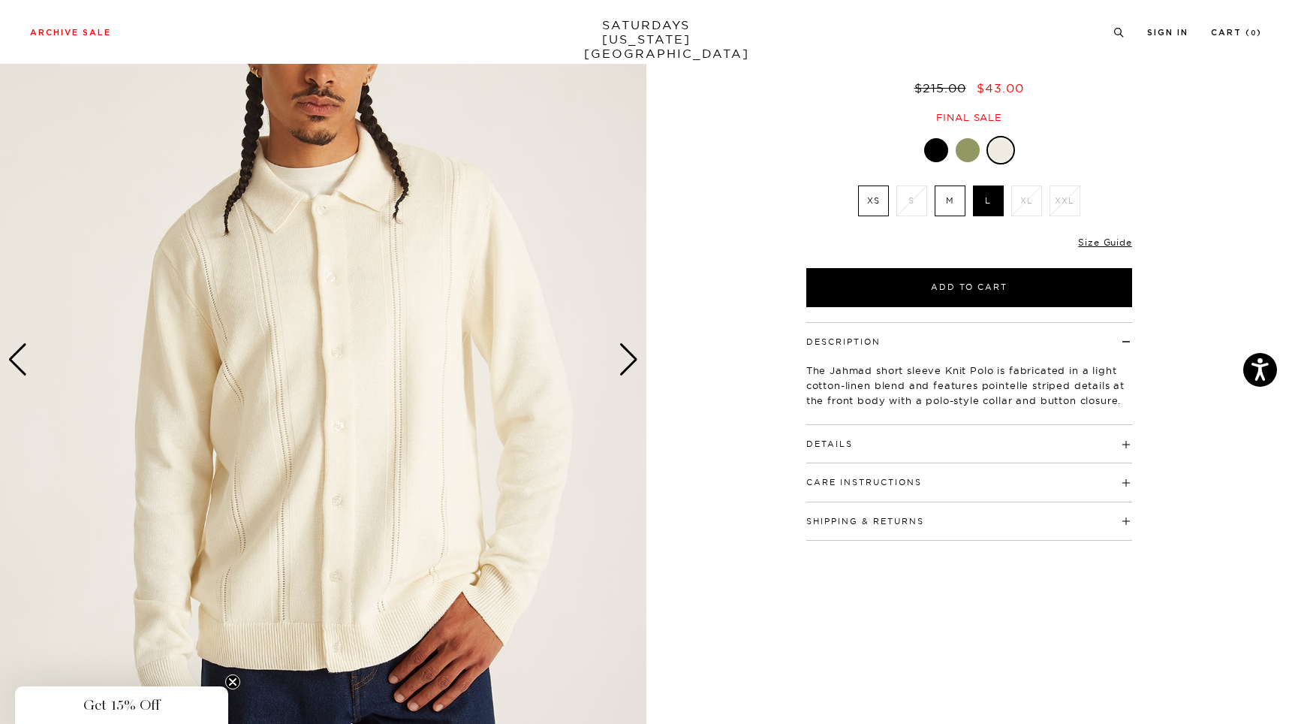
click at [767, 143] on div "3 / 6" at bounding box center [646, 360] width 1292 height 808
